Goal: Navigation & Orientation: Find specific page/section

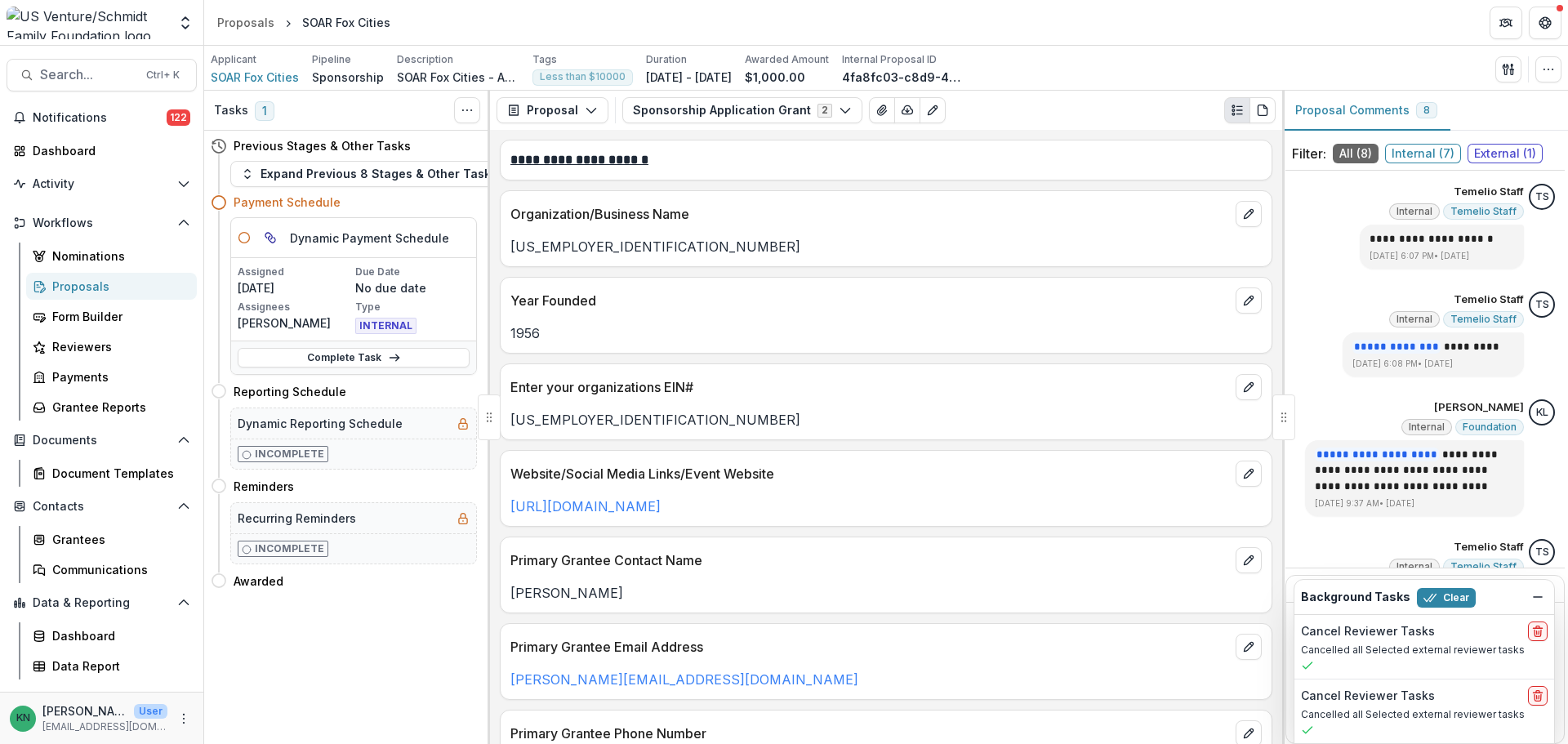
click at [75, 282] on div "Proposals" at bounding box center [118, 286] width 132 height 17
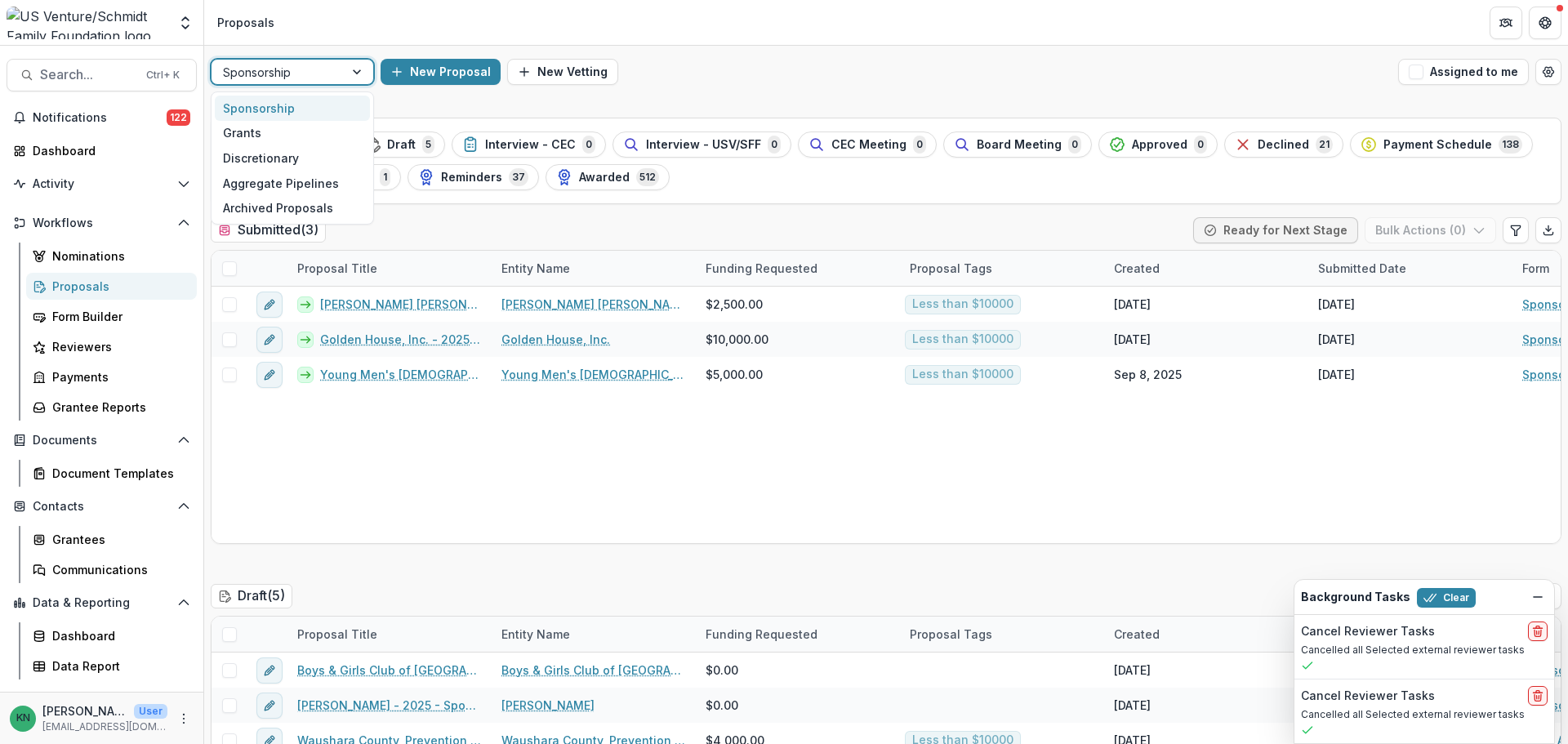
click at [348, 69] on div at bounding box center [359, 71] width 29 height 25
click at [302, 135] on div "Grants" at bounding box center [293, 134] width 156 height 26
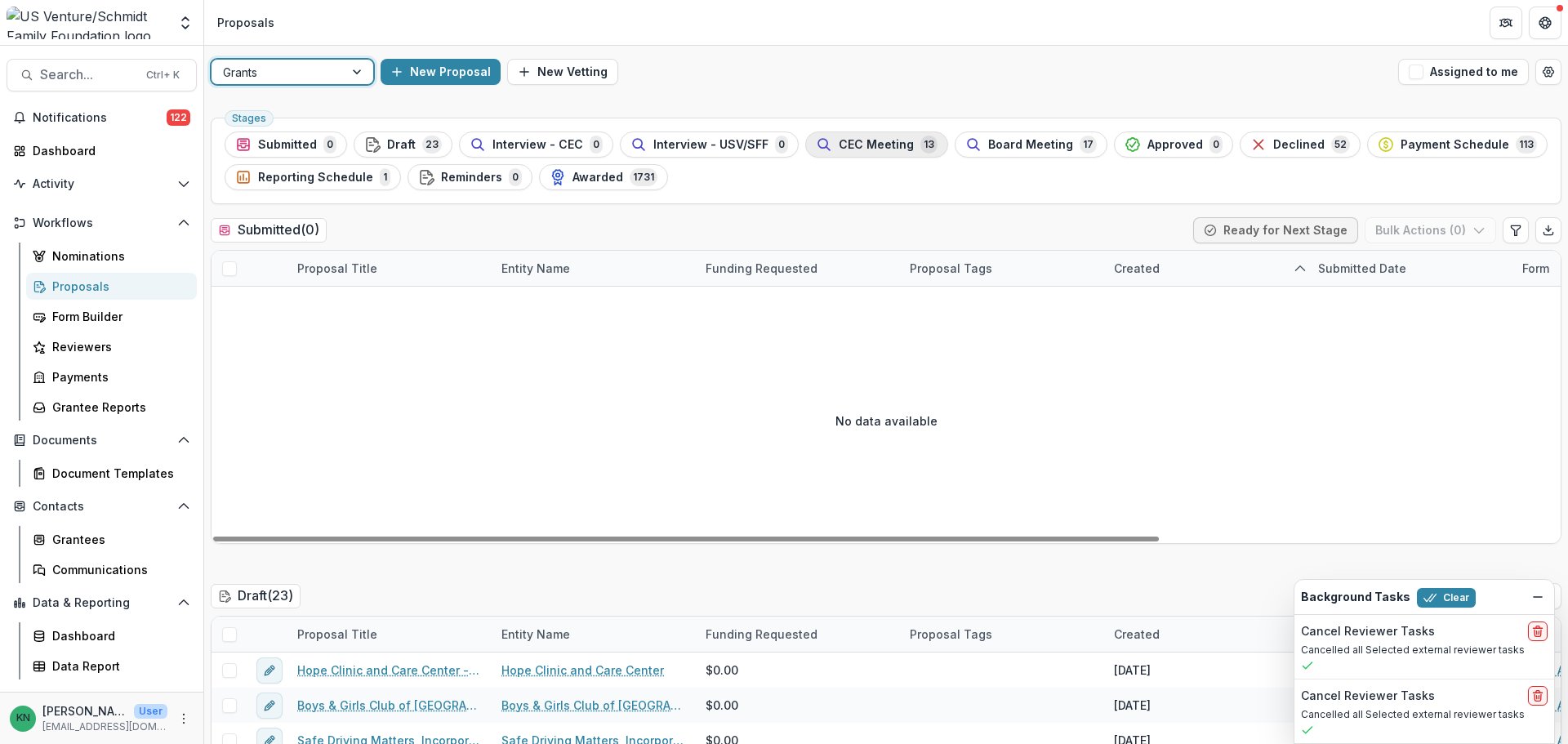
click at [855, 149] on span "CEC Meeting" at bounding box center [876, 145] width 75 height 14
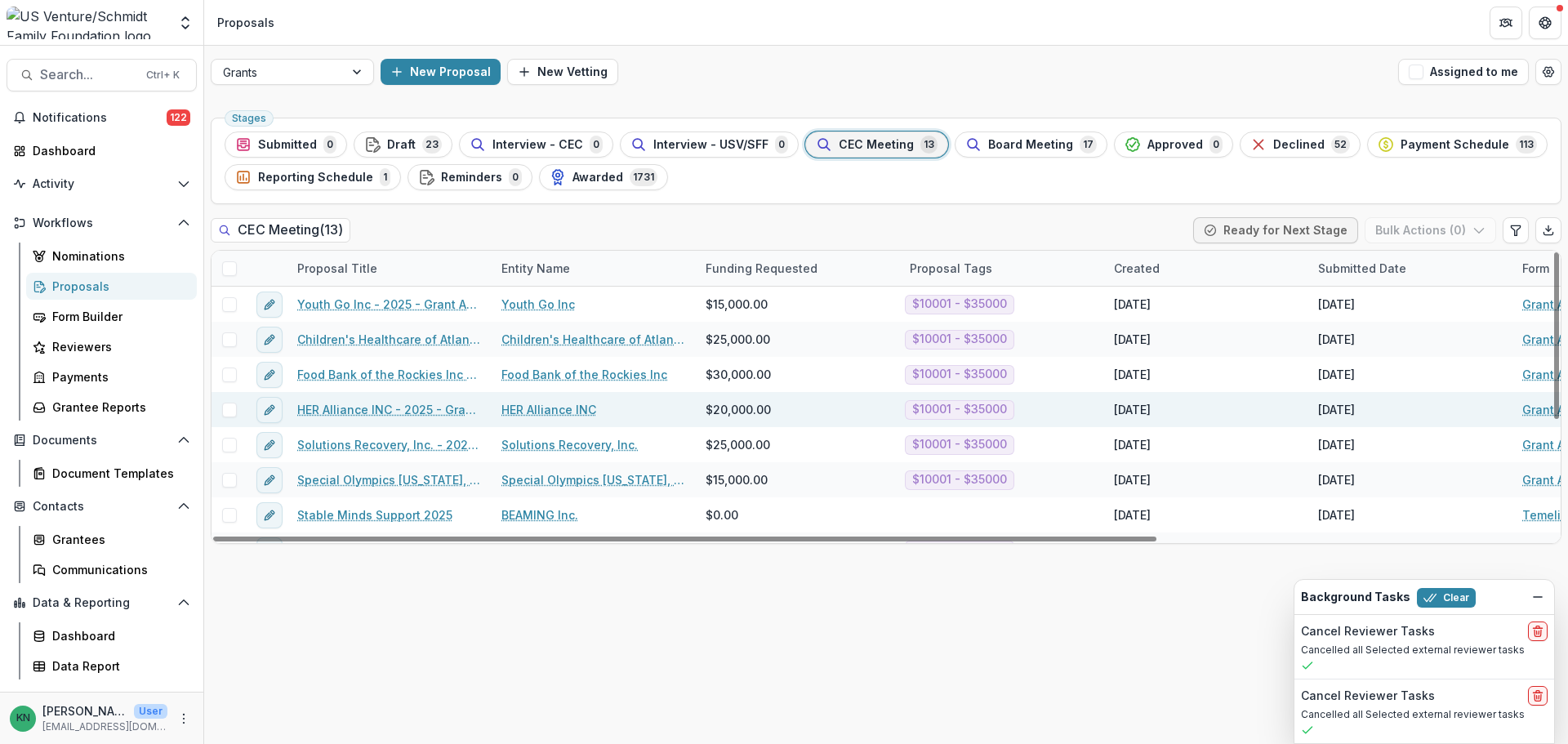
click at [374, 404] on link "HER Alliance INC - 2025 - Grant Application" at bounding box center [390, 409] width 185 height 17
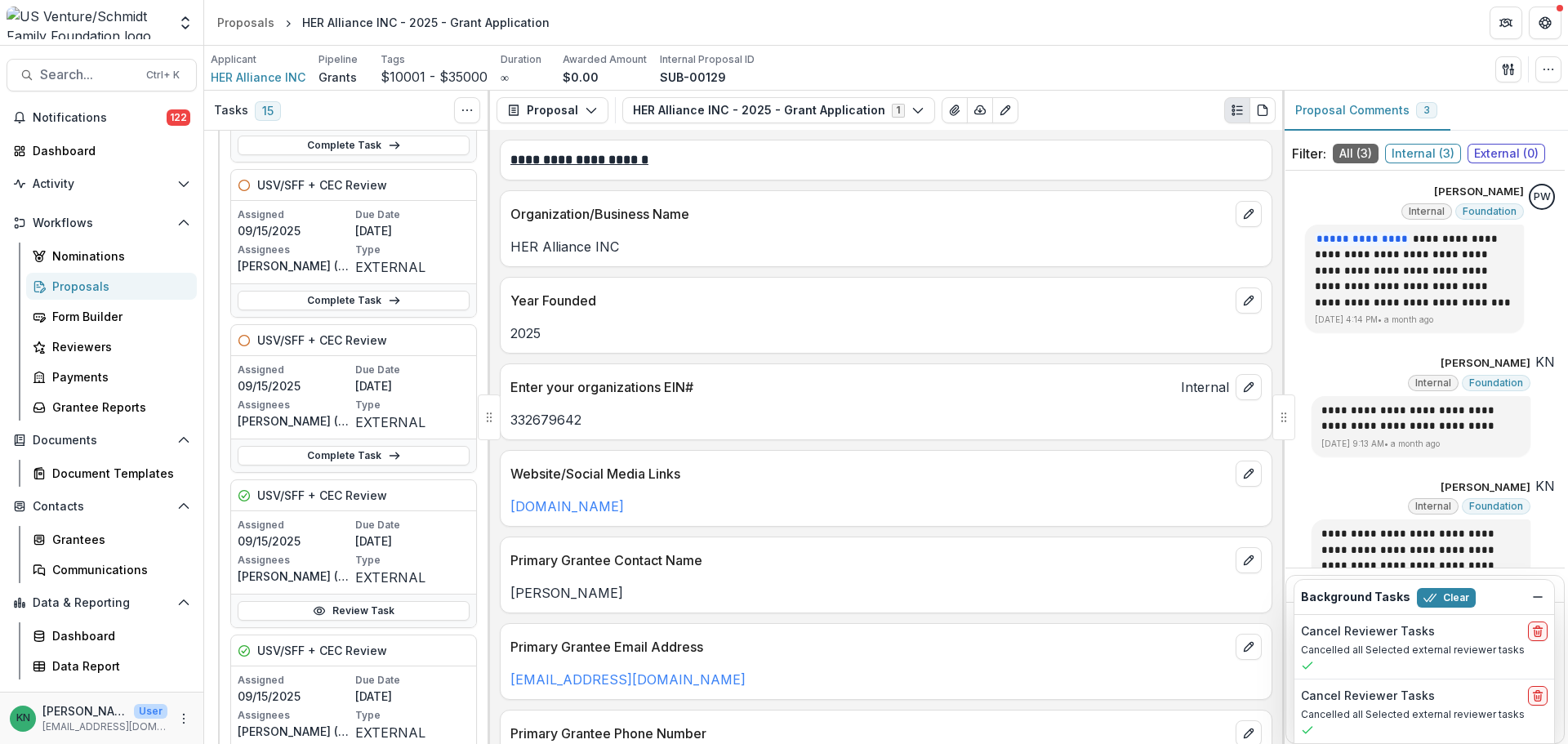
scroll to position [2205, 0]
